Goal: Task Accomplishment & Management: Manage account settings

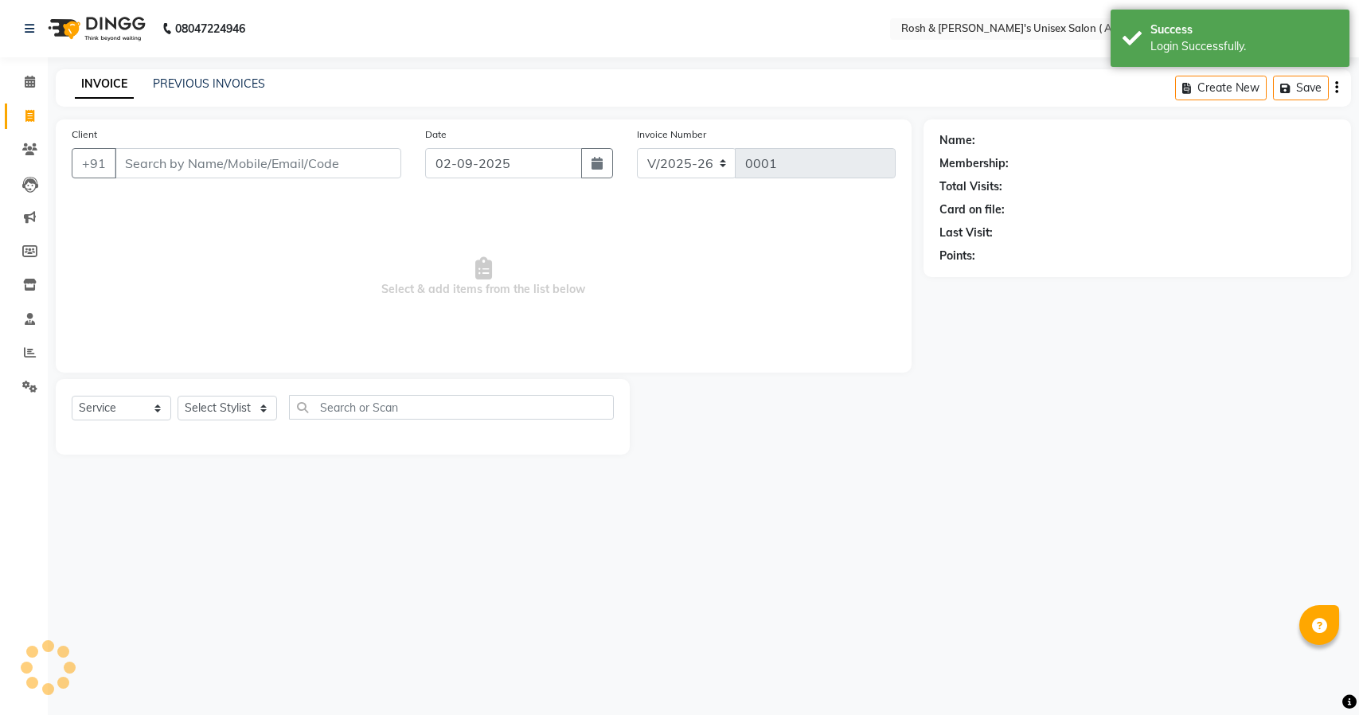
select select "8955"
select select "service"
click at [22, 386] on icon at bounding box center [29, 387] width 15 height 12
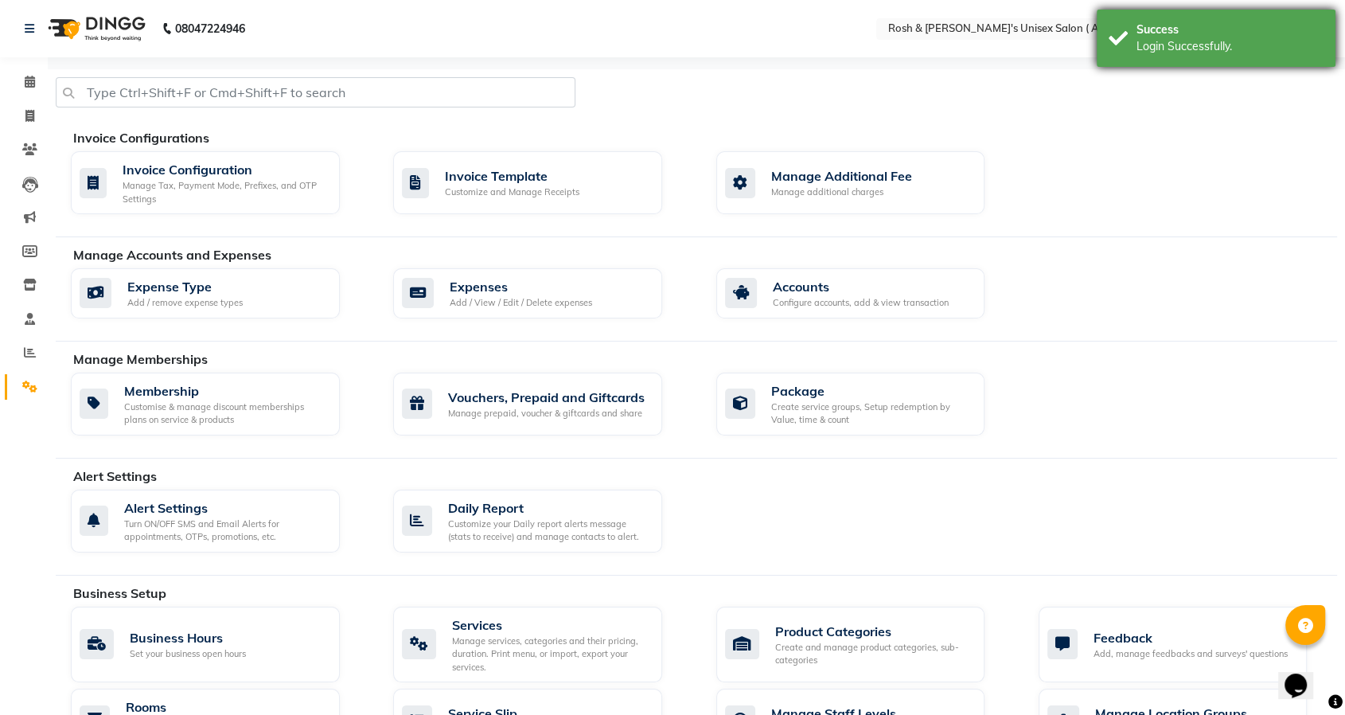
click at [1169, 38] on div "Login Successfully." at bounding box center [1230, 46] width 187 height 17
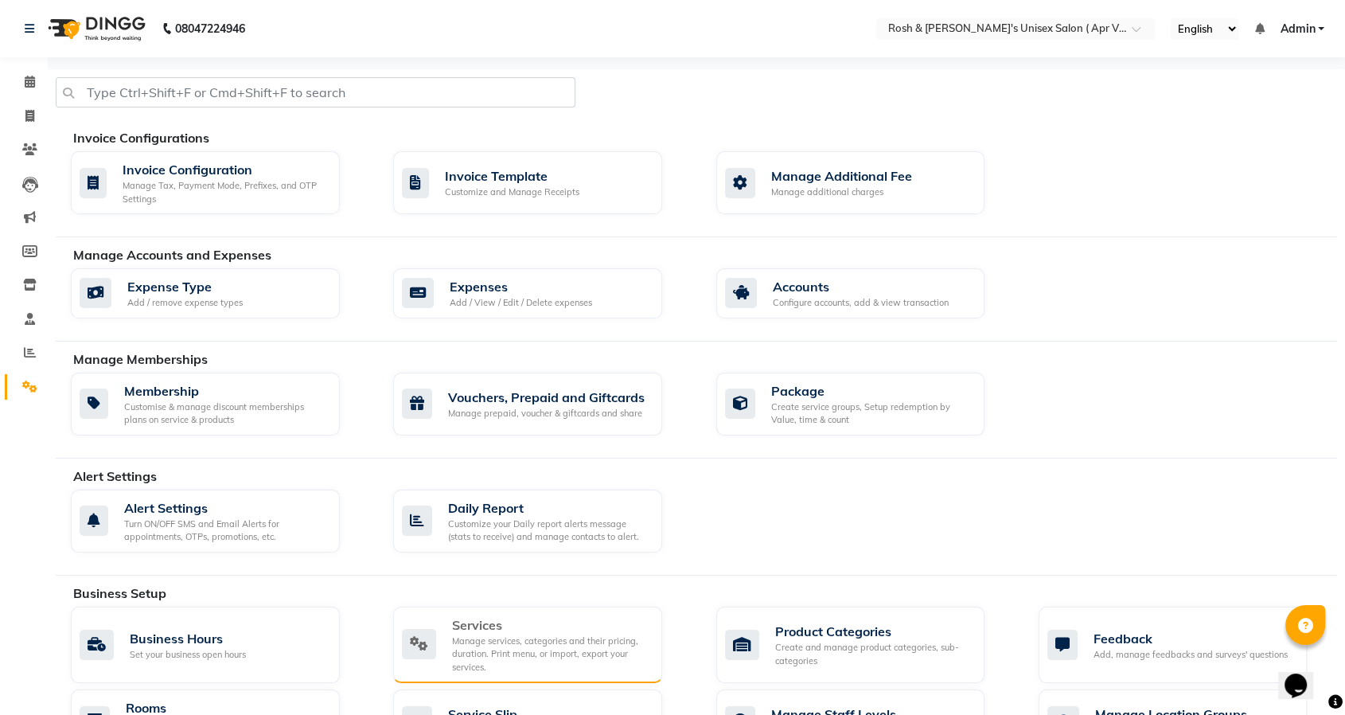
click at [557, 640] on div "Manage services, categories and their pricing, duration. Print menu, or import,…" at bounding box center [550, 655] width 197 height 40
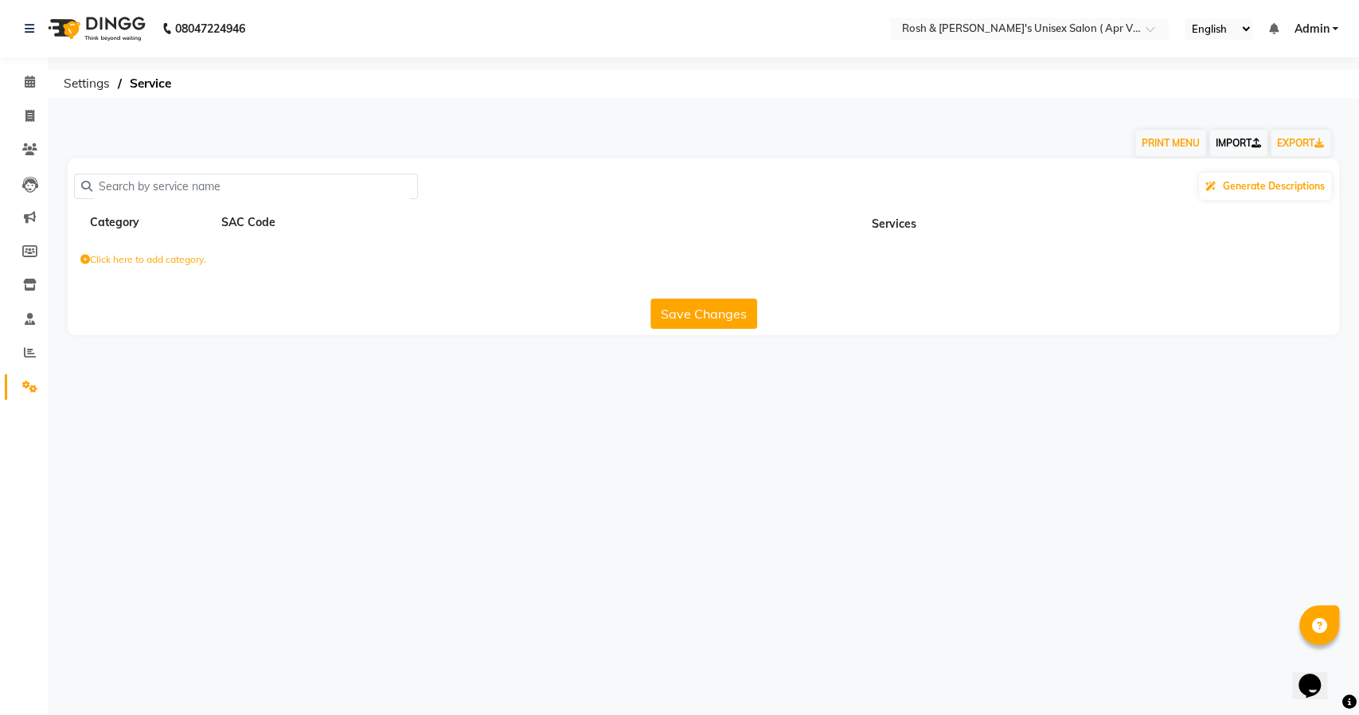
click at [1221, 143] on link "IMPORT" at bounding box center [1238, 143] width 58 height 27
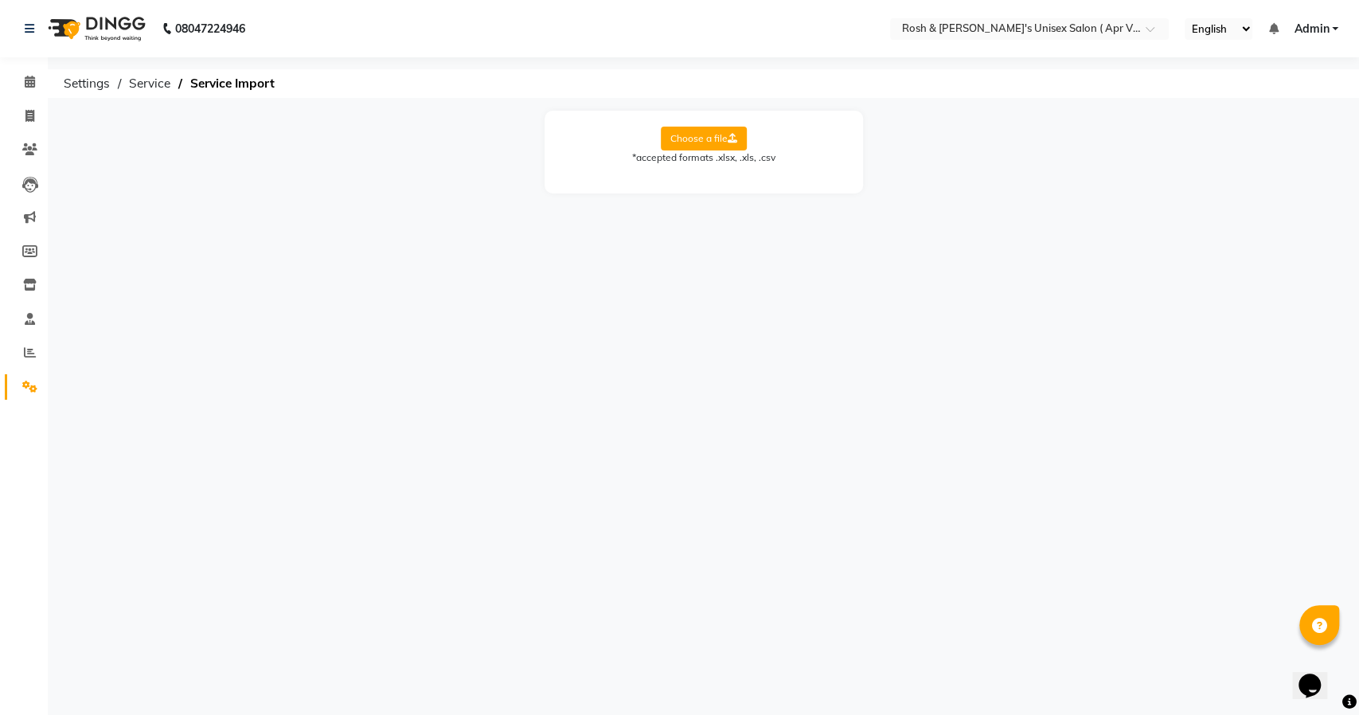
click at [710, 137] on label "Choose a file" at bounding box center [704, 139] width 86 height 24
click at [0, 0] on input "Choose a file" at bounding box center [0, 0] width 0 height 0
click at [795, 193] on select "Select Sheet Sheet1" at bounding box center [775, 190] width 119 height 25
select select "Sheet1"
click at [716, 178] on select "Select Sheet Sheet1" at bounding box center [775, 190] width 119 height 25
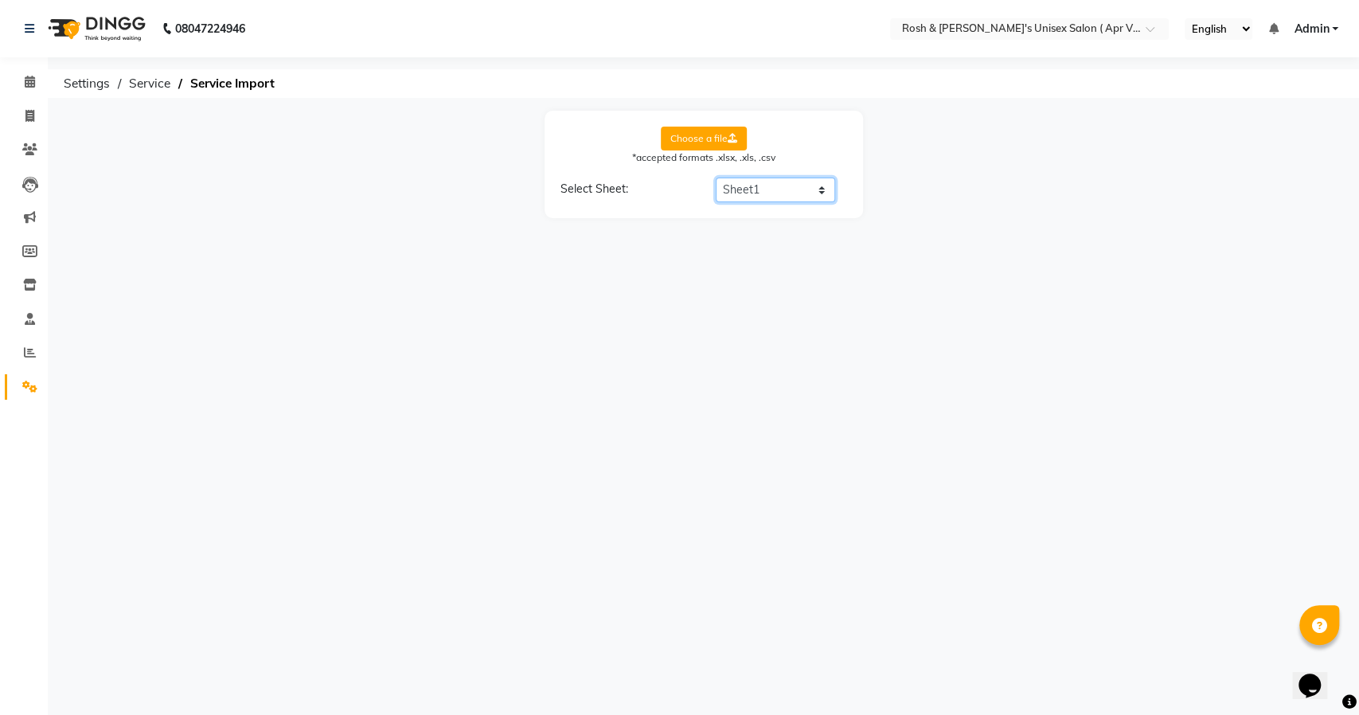
select select "Service Name"
select select "Price"
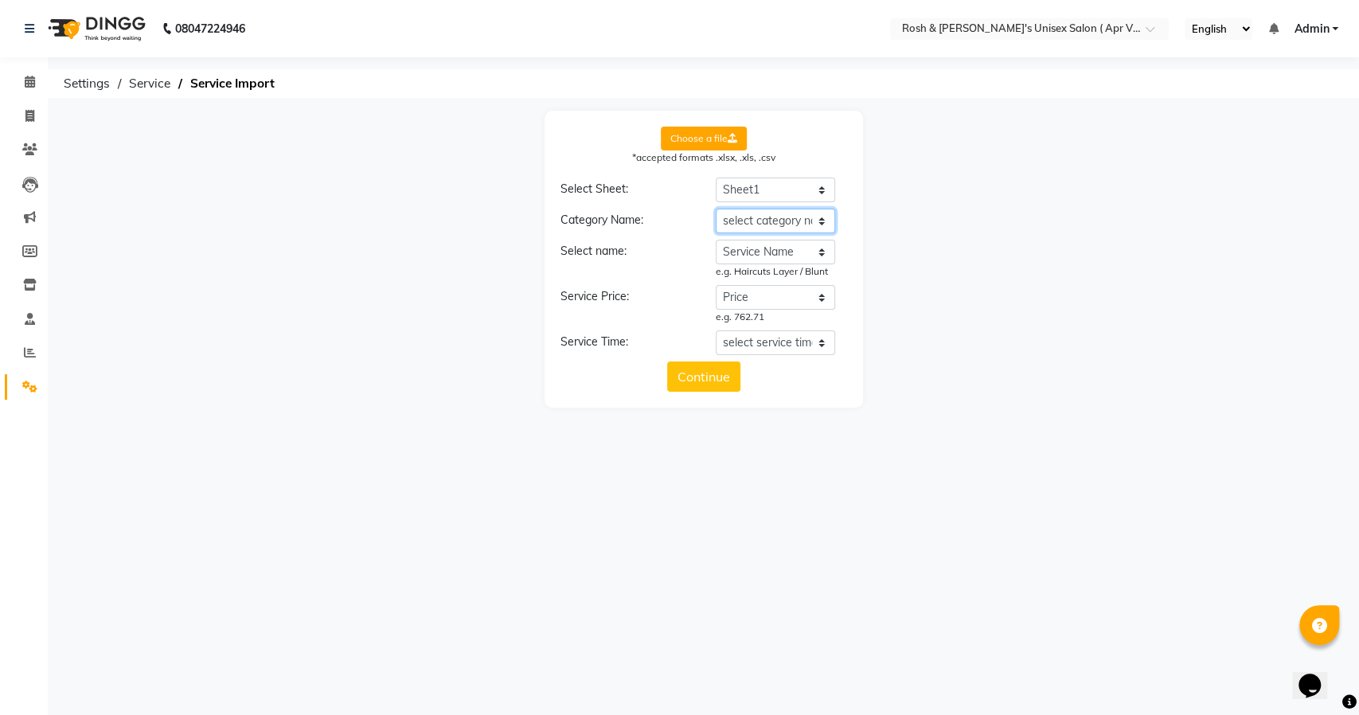
click at [790, 227] on select "select category name Service Category Service Name Price Time (mins)" at bounding box center [775, 221] width 119 height 25
select select "Service Category"
click at [716, 209] on select "select category name Service Category Service Name Price Time (mins)" at bounding box center [775, 221] width 119 height 25
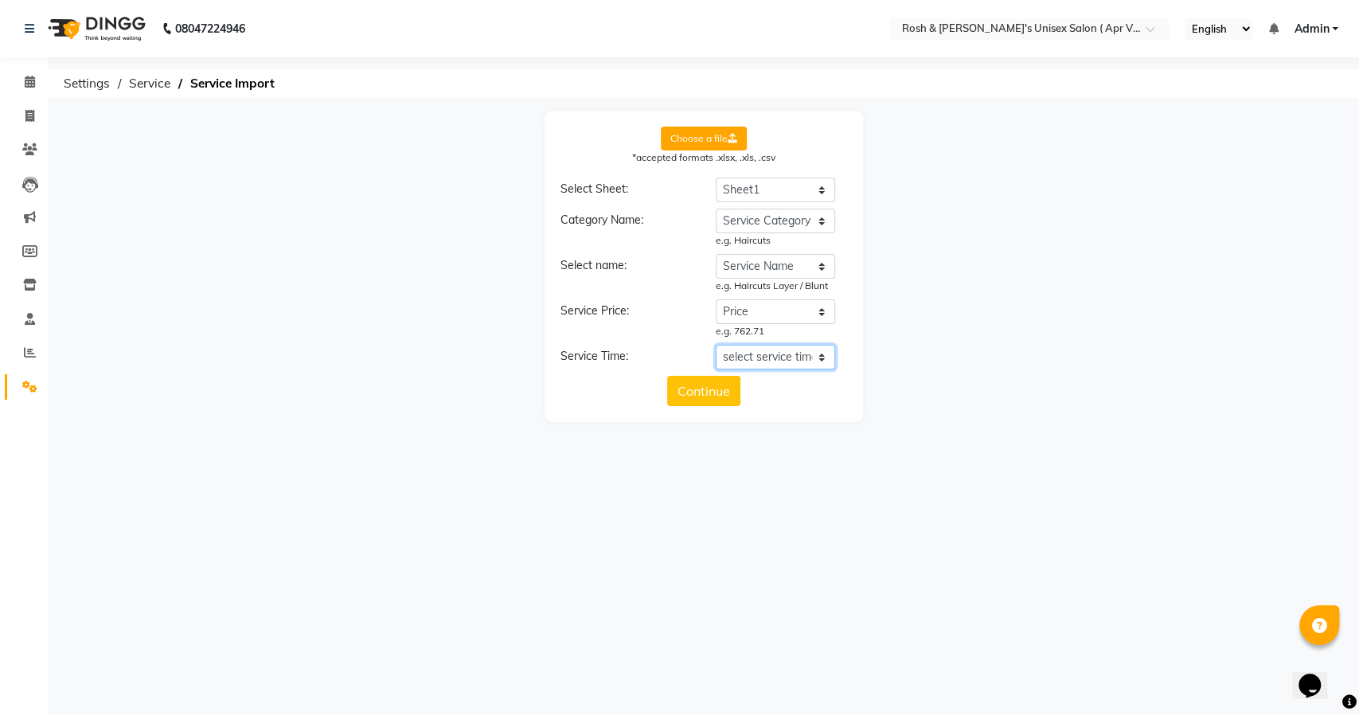
drag, startPoint x: 779, startPoint y: 353, endPoint x: 779, endPoint y: 362, distance: 8.8
click at [779, 353] on select "select service time Service Category Service Name Price Time (mins)" at bounding box center [775, 357] width 119 height 25
select select "Time (mins)"
click at [716, 345] on select "select service time Service Category Service Name Price Time (mins)" at bounding box center [775, 357] width 119 height 25
click at [705, 412] on button "Continue" at bounding box center [703, 405] width 73 height 30
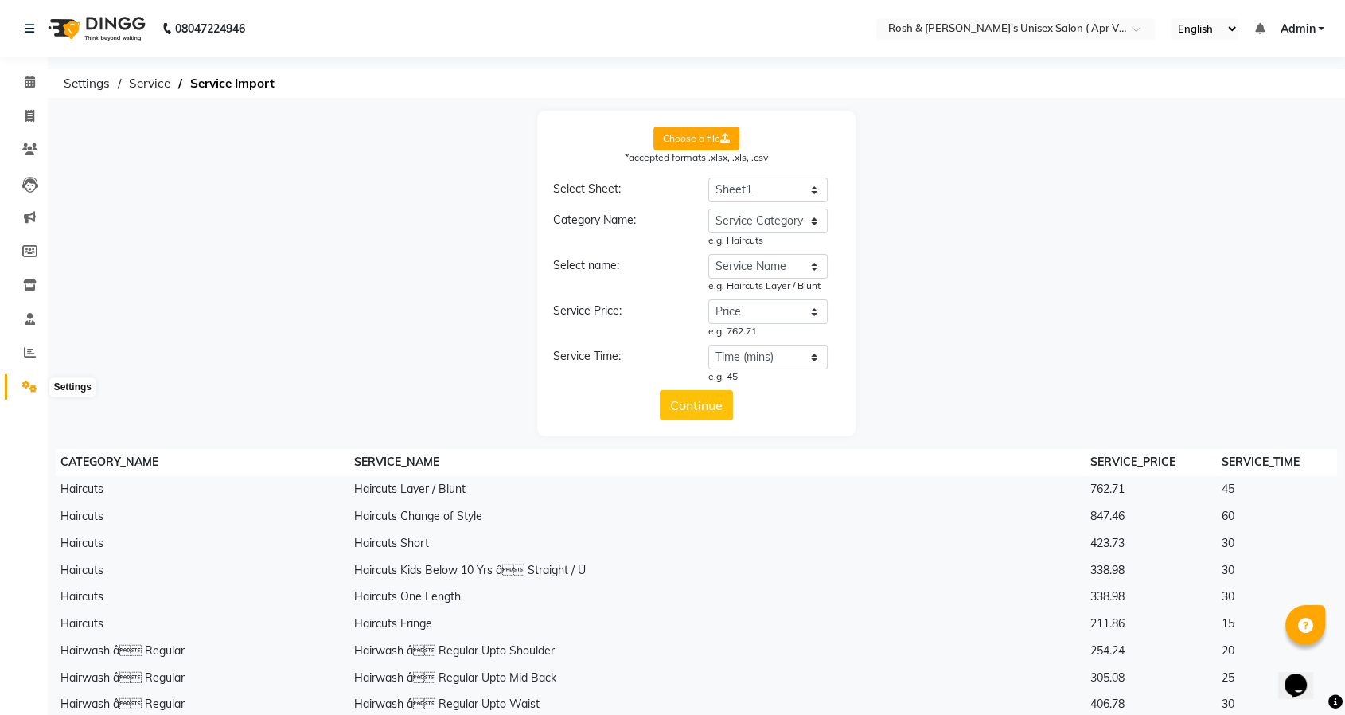
click at [31, 387] on icon at bounding box center [29, 387] width 15 height 12
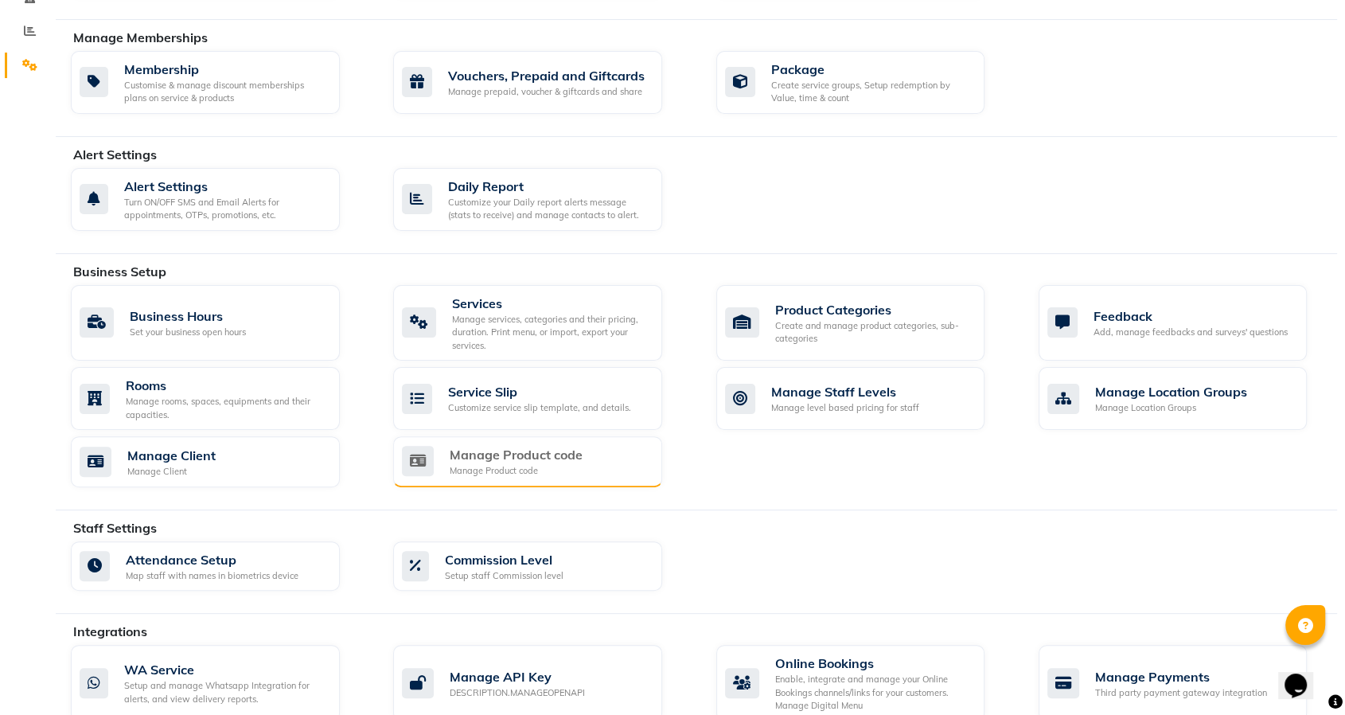
scroll to position [353, 0]
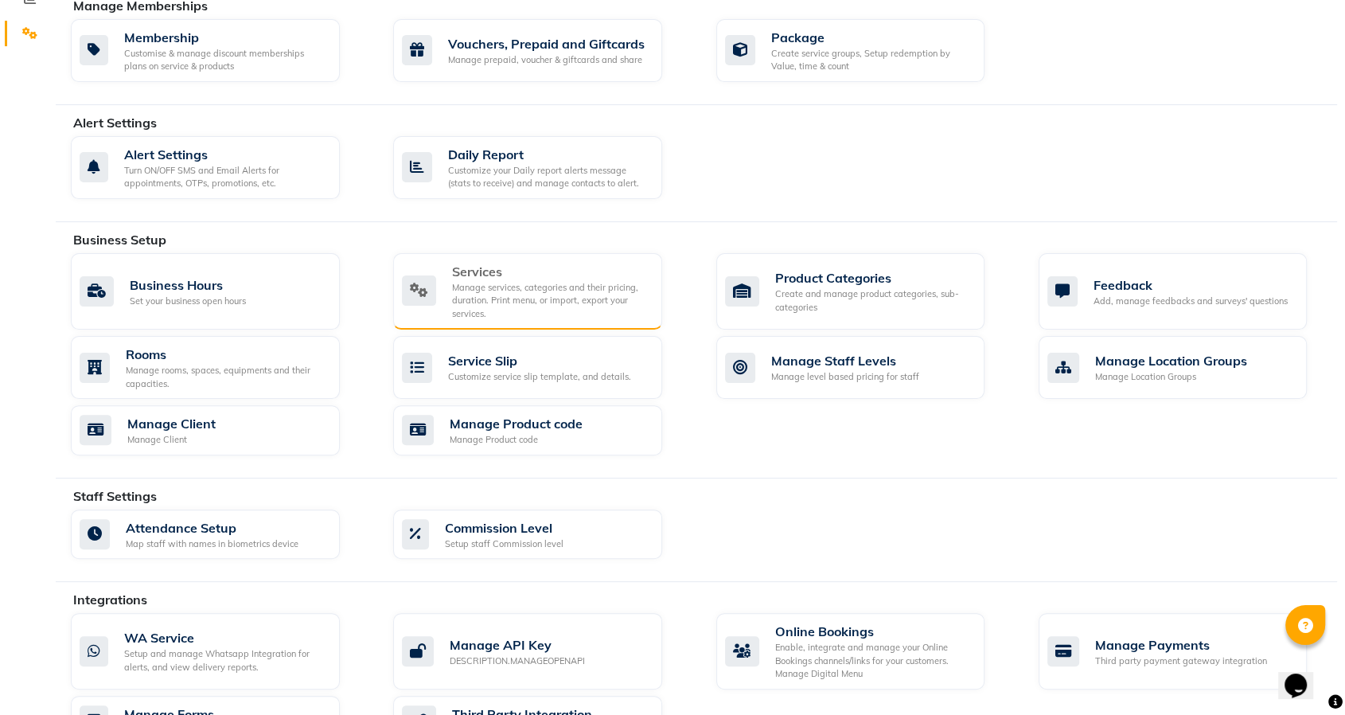
click at [516, 271] on div "Services" at bounding box center [550, 271] width 197 height 19
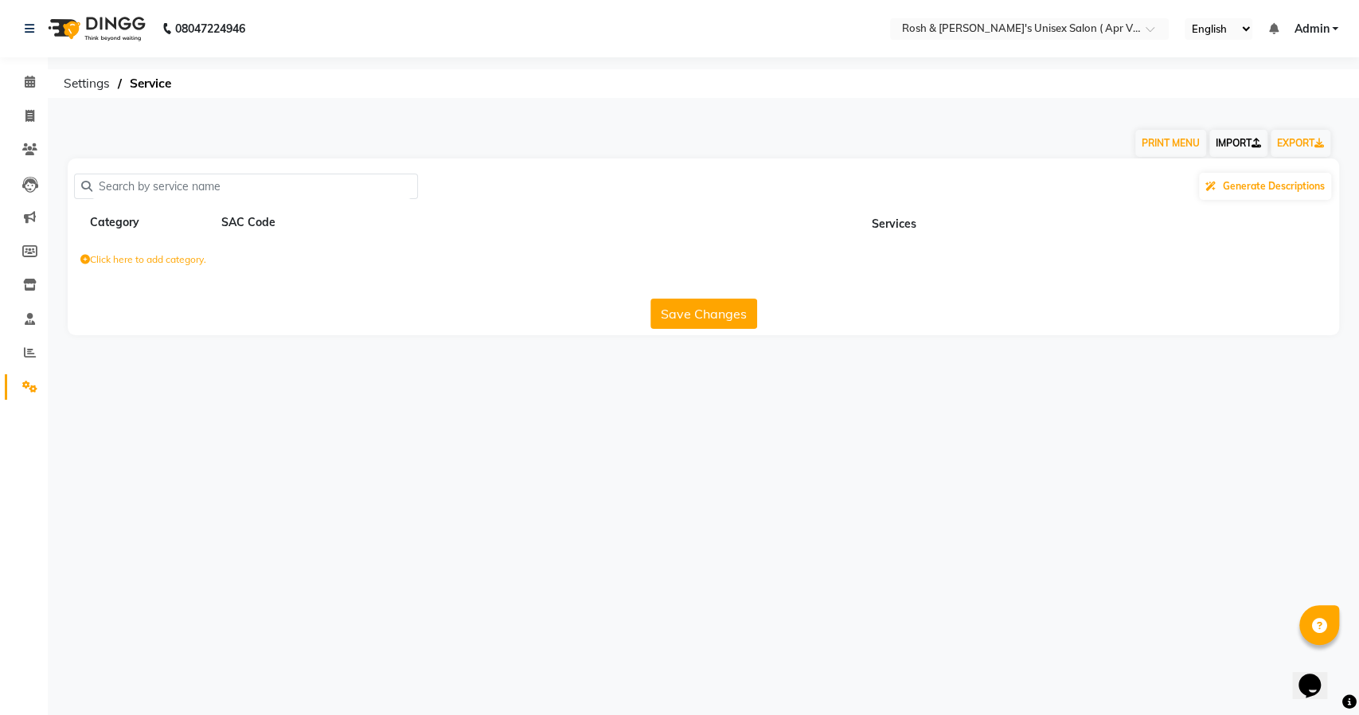
click at [1232, 146] on link "IMPORT" at bounding box center [1238, 143] width 58 height 27
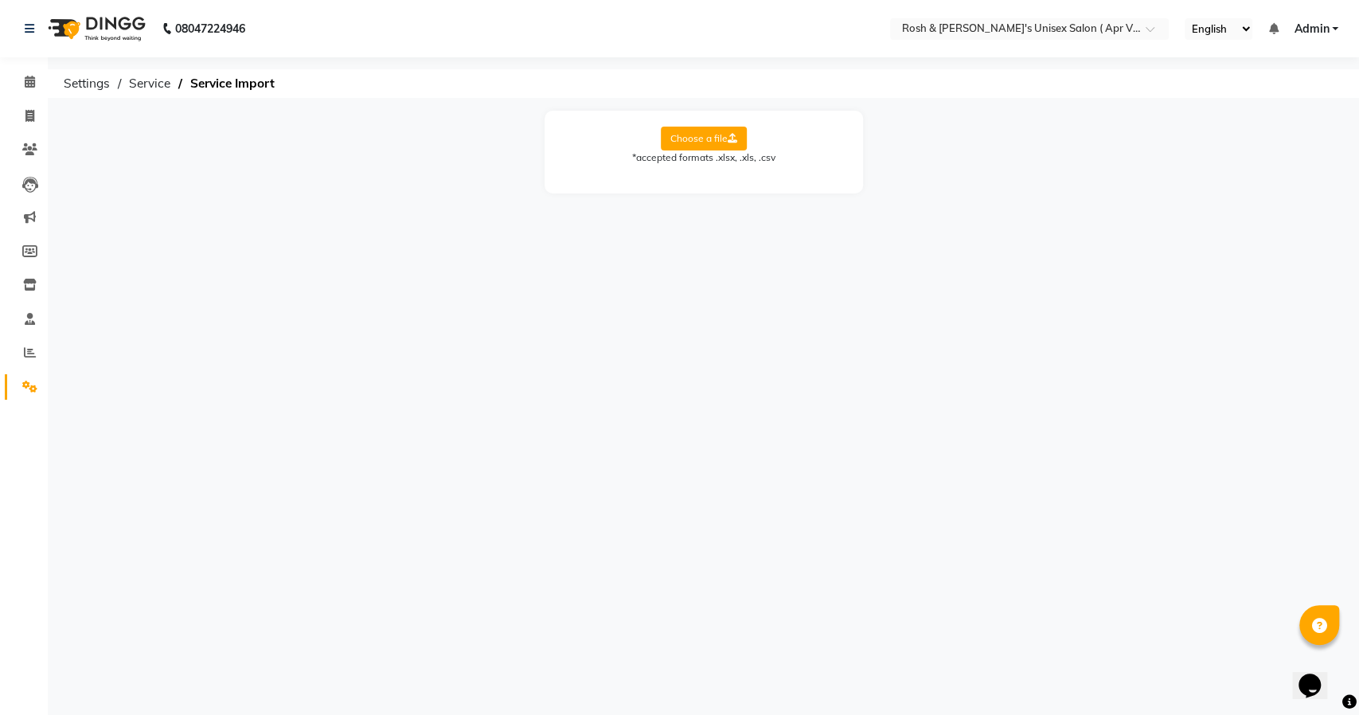
click at [696, 143] on label "Choose a file" at bounding box center [704, 139] width 86 height 24
click at [0, 0] on input "Choose a file" at bounding box center [0, 0] width 0 height 0
click at [770, 197] on select "Select Sheet Sheet1" at bounding box center [775, 190] width 119 height 25
select select "Sheet1"
click at [716, 178] on select "Select Sheet Sheet1" at bounding box center [775, 190] width 119 height 25
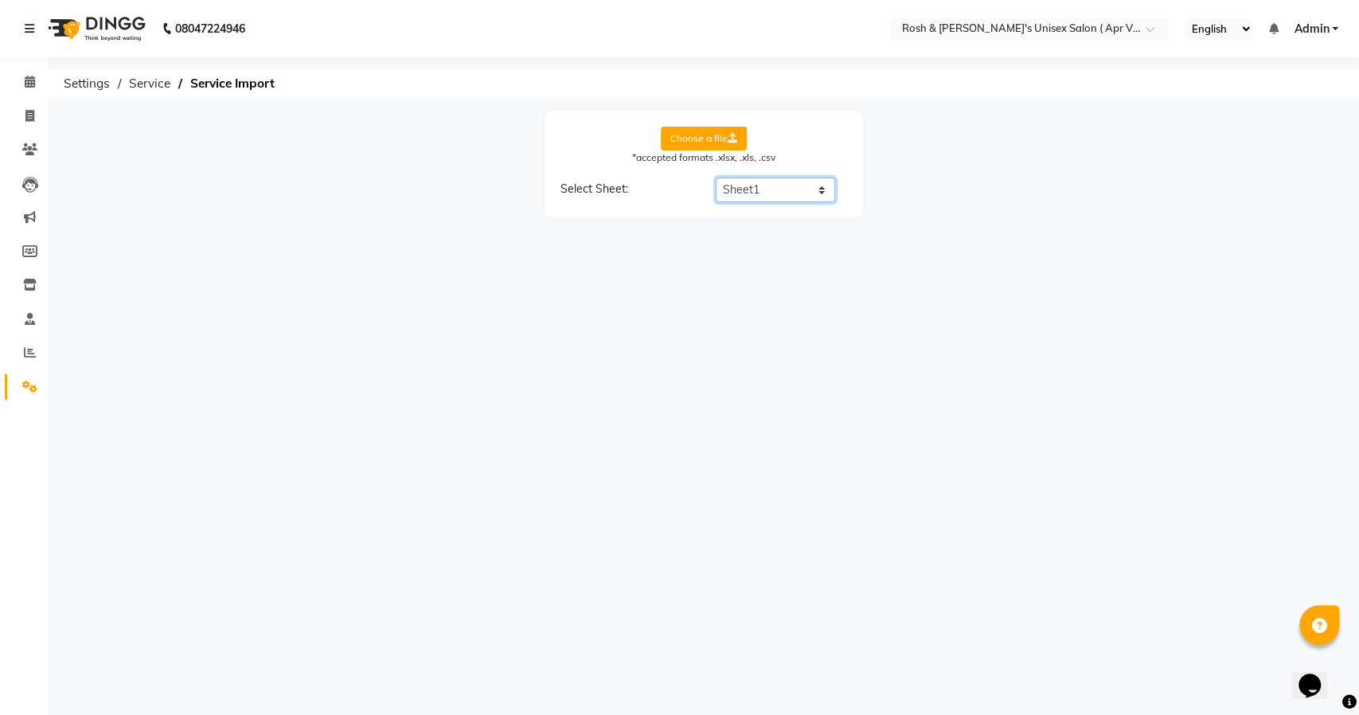
select select "Service Name"
select select "Price"
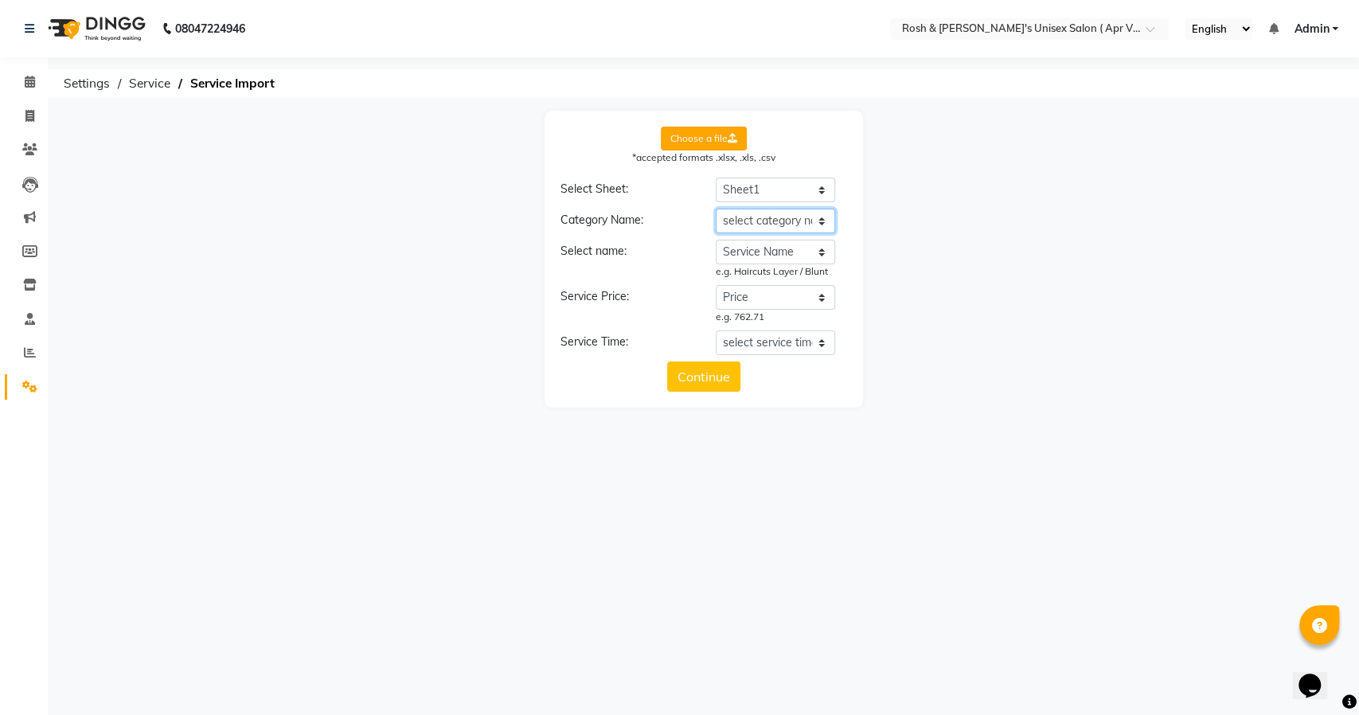
drag, startPoint x: 762, startPoint y: 217, endPoint x: 762, endPoint y: 230, distance: 12.7
click at [762, 217] on select "select category name Service Category Service Name Price Time (mins)" at bounding box center [775, 221] width 119 height 25
select select "Service Category"
click at [716, 209] on select "select category name Service Category Service Name Price Time (mins)" at bounding box center [775, 221] width 119 height 25
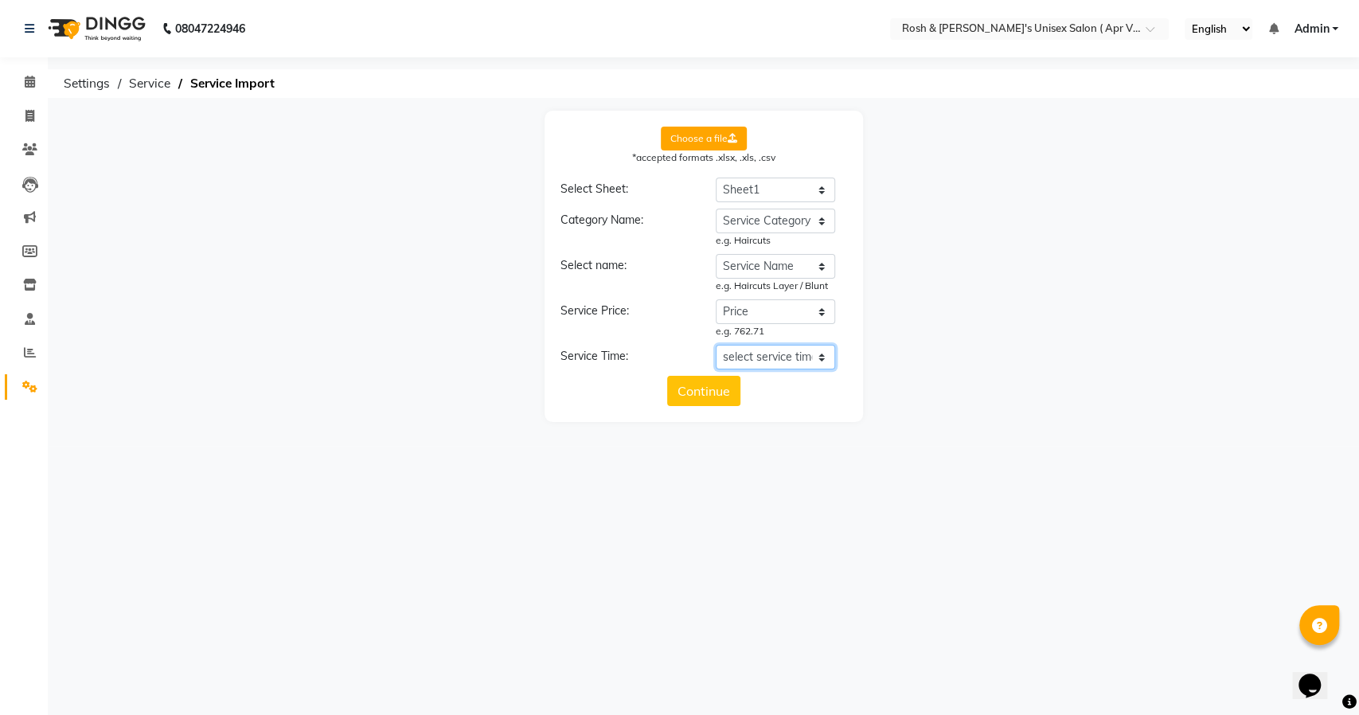
drag, startPoint x: 775, startPoint y: 355, endPoint x: 774, endPoint y: 365, distance: 10.5
click at [775, 355] on select "select service time Service Category Service Name Price Time (mins)" at bounding box center [775, 357] width 119 height 25
select select "Time (mins)"
click at [716, 345] on select "select service time Service Category Service Name Price Time (mins)" at bounding box center [775, 357] width 119 height 25
click at [712, 404] on button "Continue" at bounding box center [703, 405] width 73 height 30
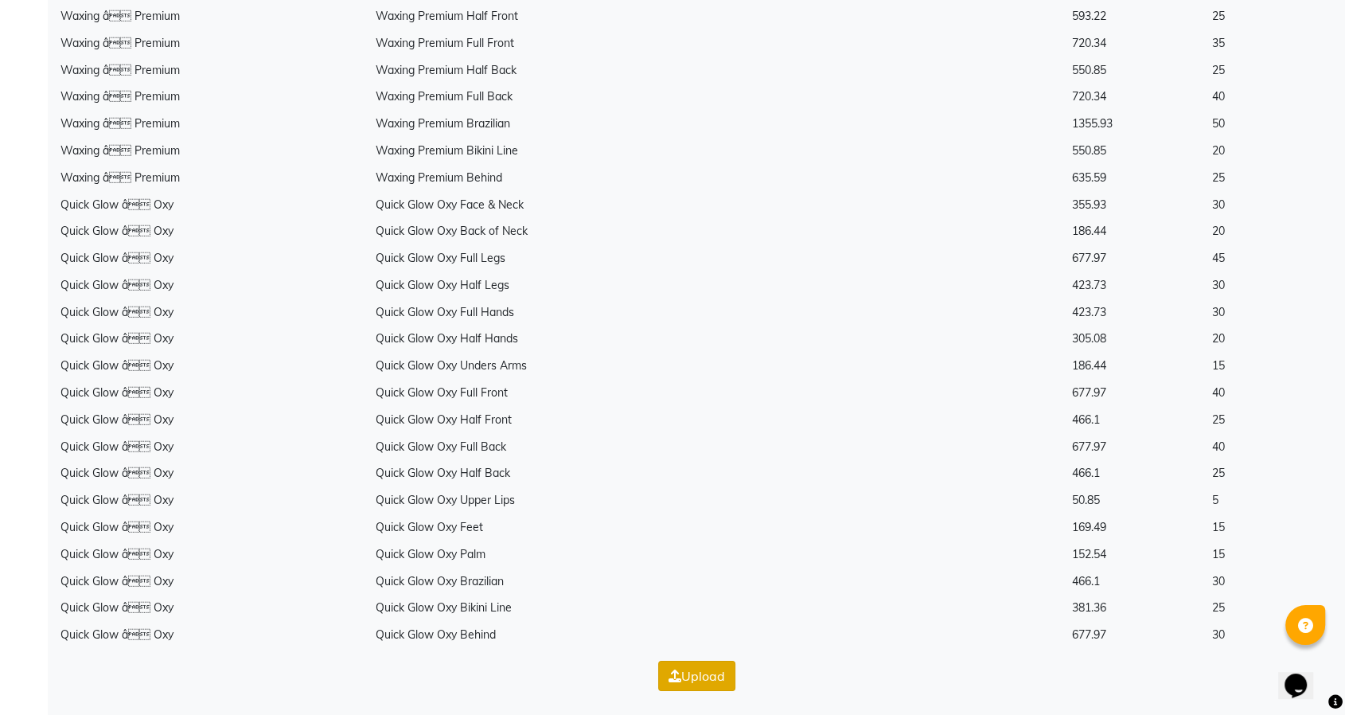
click at [678, 684] on button "Upload" at bounding box center [696, 676] width 77 height 30
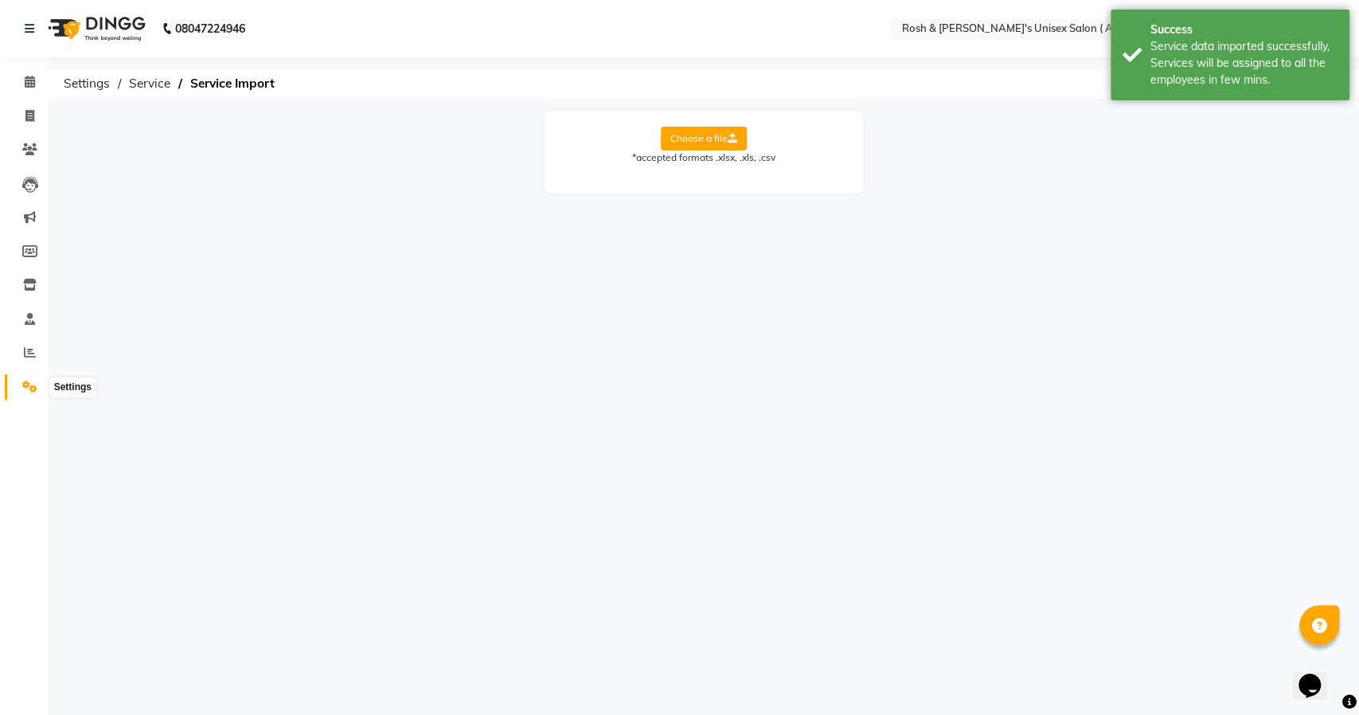
click at [32, 388] on icon at bounding box center [29, 387] width 15 height 12
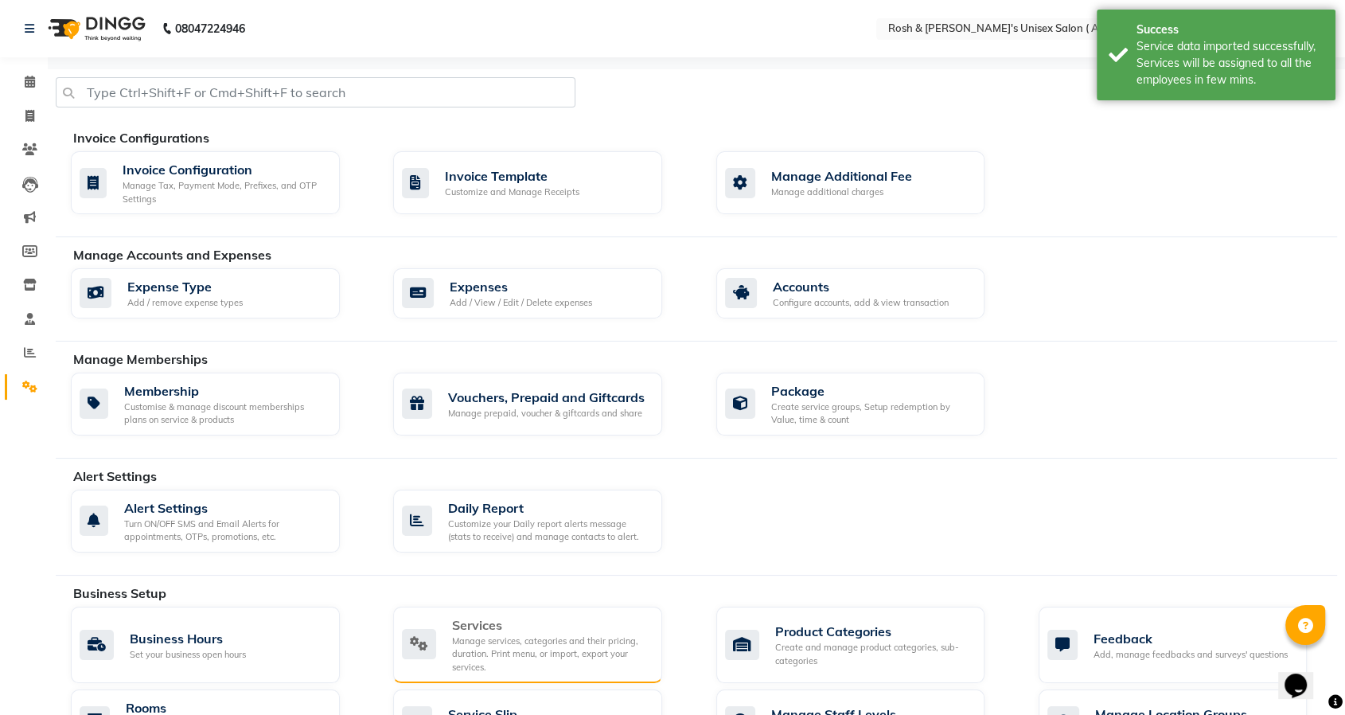
click at [539, 619] on div "Services" at bounding box center [550, 624] width 197 height 19
